Goal: Information Seeking & Learning: Understand process/instructions

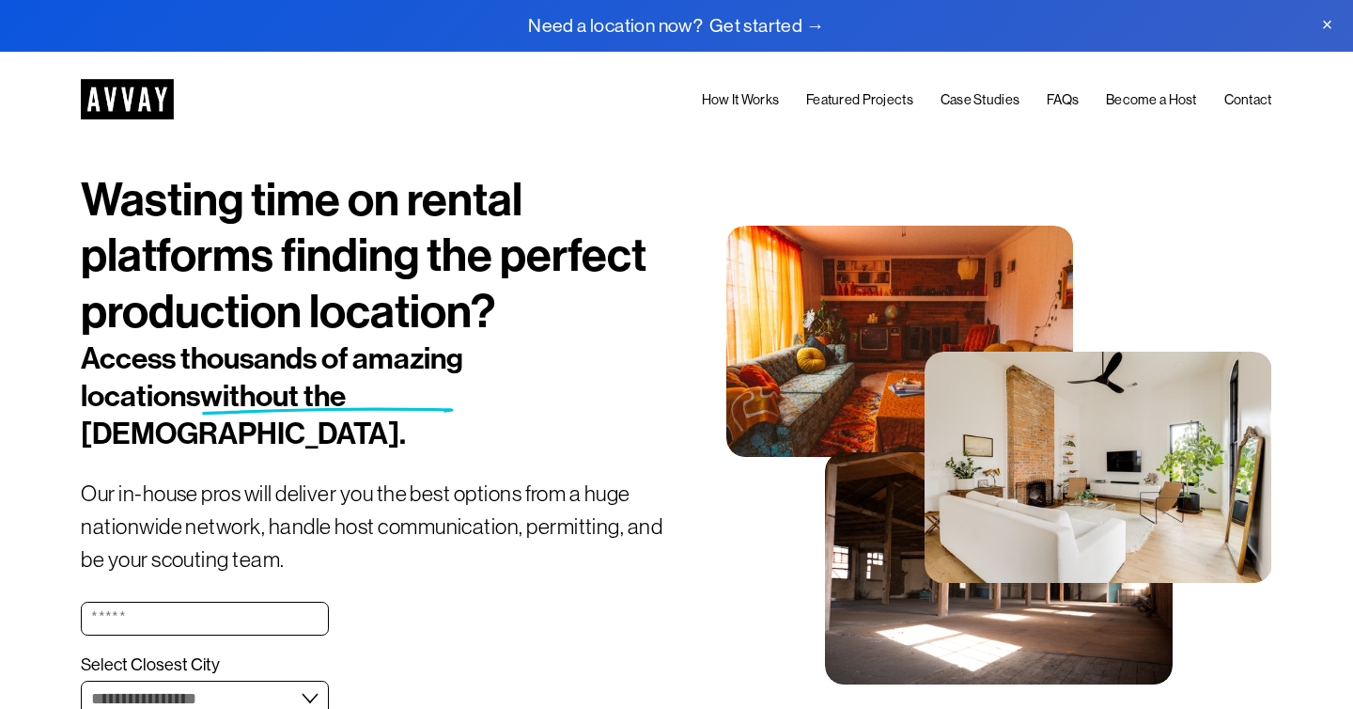
click at [724, 98] on link "How It Works" at bounding box center [741, 99] width 78 height 23
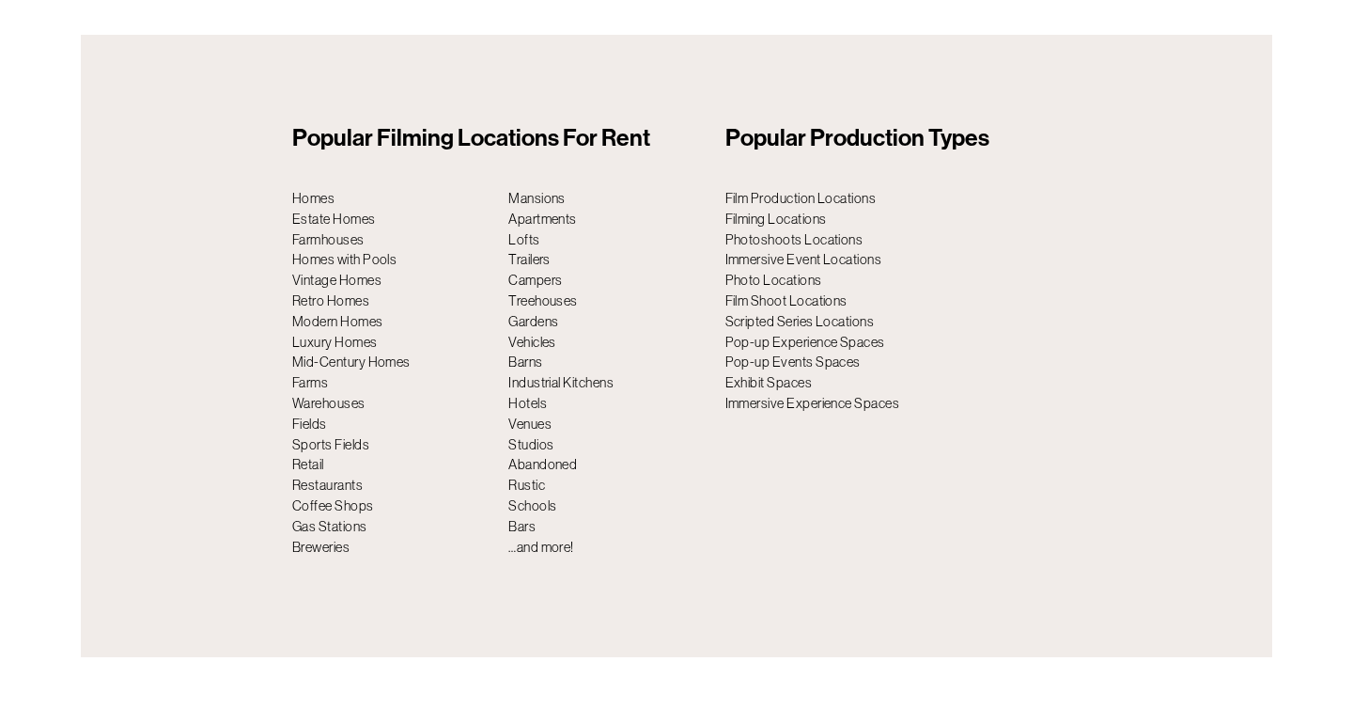
scroll to position [6736, 0]
